Goal: Information Seeking & Learning: Learn about a topic

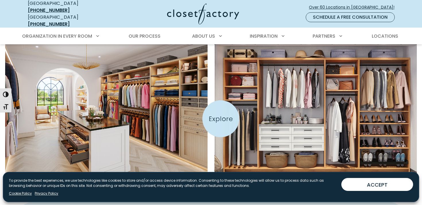
scroll to position [231, 0]
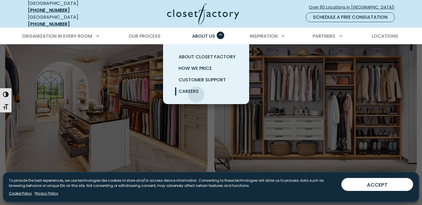
click at [196, 90] on span "Careers" at bounding box center [188, 91] width 20 height 7
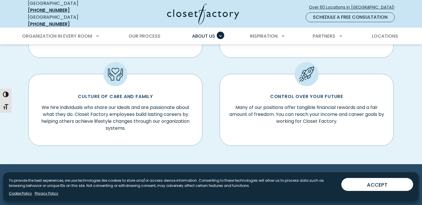
scroll to position [221, 0]
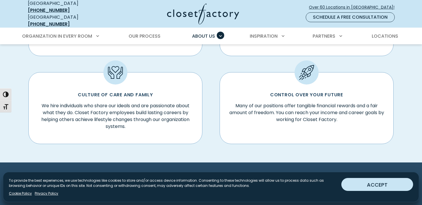
click at [369, 187] on button "ACCEPT" at bounding box center [377, 184] width 72 height 13
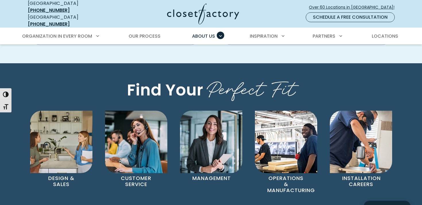
scroll to position [323, 0]
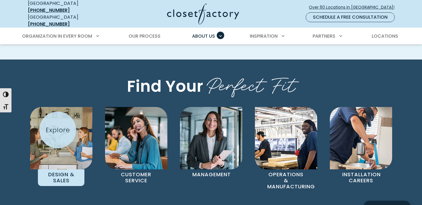
click at [58, 130] on img "Pages Gallery" at bounding box center [61, 138] width 62 height 62
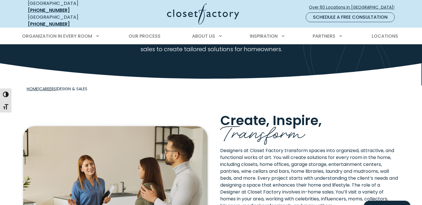
scroll to position [55, 0]
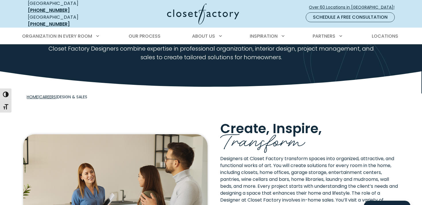
click at [54, 94] on link "Careers" at bounding box center [47, 97] width 17 height 6
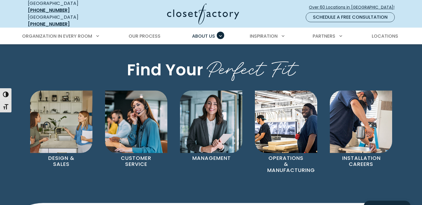
scroll to position [340, 0]
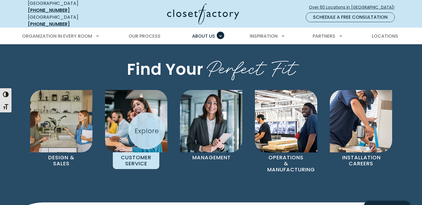
click at [147, 131] on img "Pages Gallery" at bounding box center [136, 121] width 62 height 62
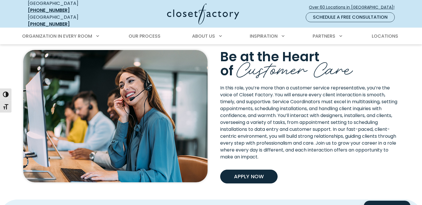
scroll to position [127, 0]
